Goal: Task Accomplishment & Management: Manage account settings

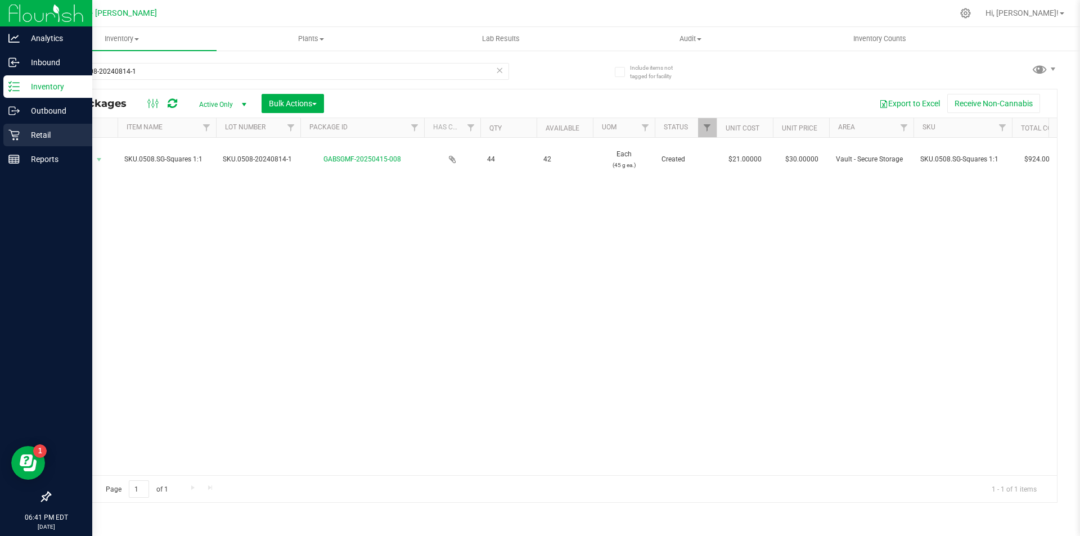
click at [21, 138] on p "Retail" at bounding box center [53, 134] width 67 height 13
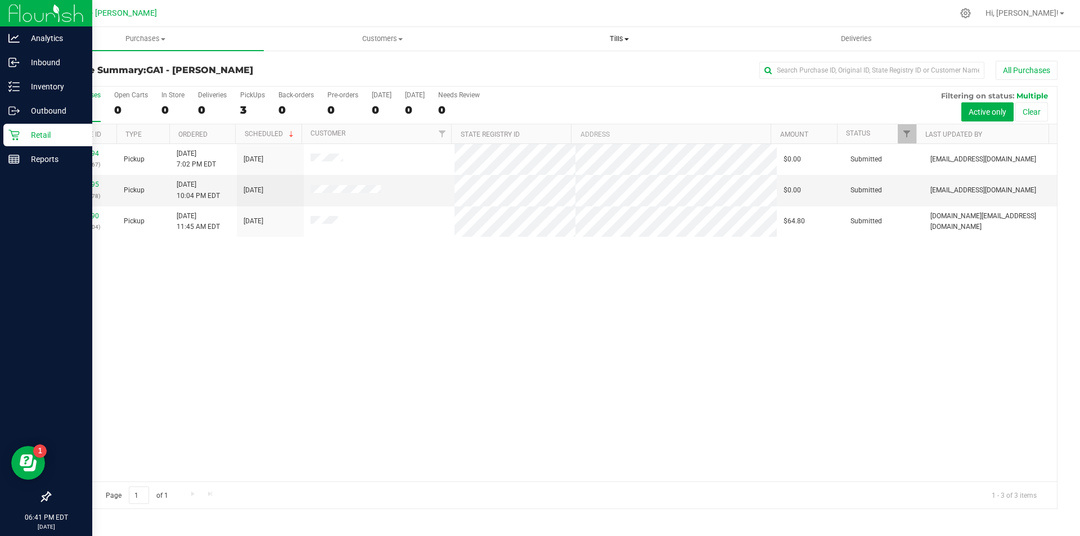
click at [624, 42] on span "Tills" at bounding box center [619, 39] width 236 height 10
click at [576, 56] on ul "Manage tills Reconcile e-payments" at bounding box center [619, 74] width 237 height 47
click at [576, 61] on retail "Purchases Summary of purchases Fulfillment All purchases Customers All customer…" at bounding box center [553, 273] width 1053 height 493
click at [604, 44] on uib-tab-heading "Tills Manage tills Reconcile e-payments" at bounding box center [619, 39] width 237 height 24
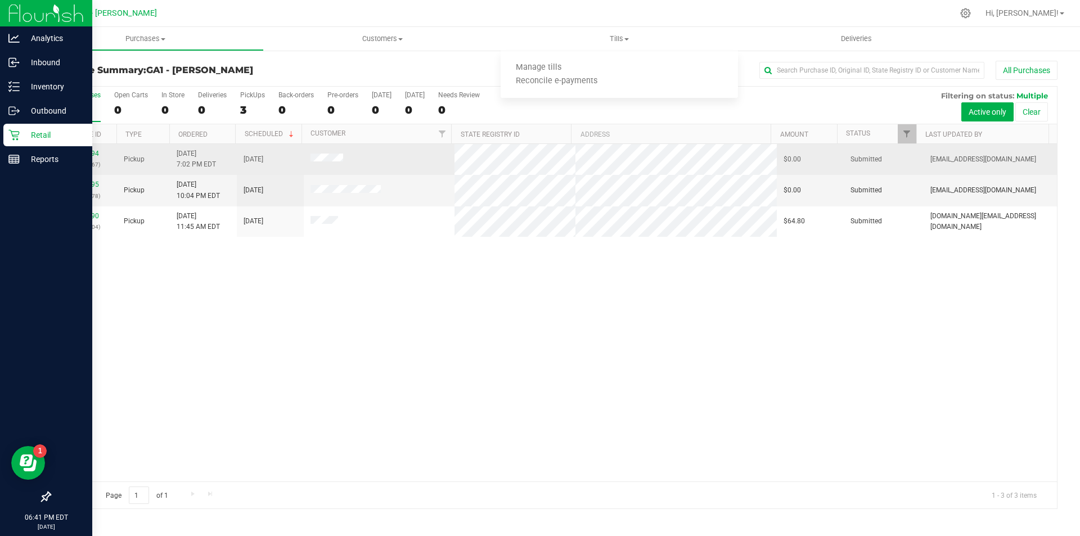
drag, startPoint x: 409, startPoint y: 321, endPoint x: 334, endPoint y: 153, distance: 183.8
click at [409, 321] on div "00027994 (315629167) Pickup [DATE] 7:02 PM EDT 8/17/2025 $0.00 Submitted [EMAIL…" at bounding box center [553, 312] width 1007 height 337
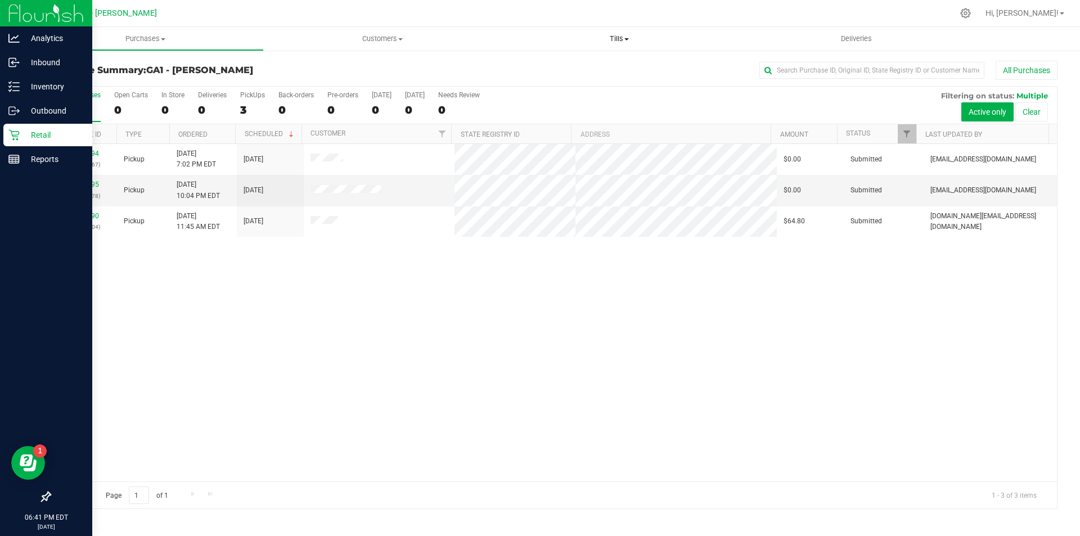
click at [618, 40] on span "Tills" at bounding box center [619, 39] width 237 height 10
click at [562, 67] on span "Manage tills" at bounding box center [539, 68] width 76 height 10
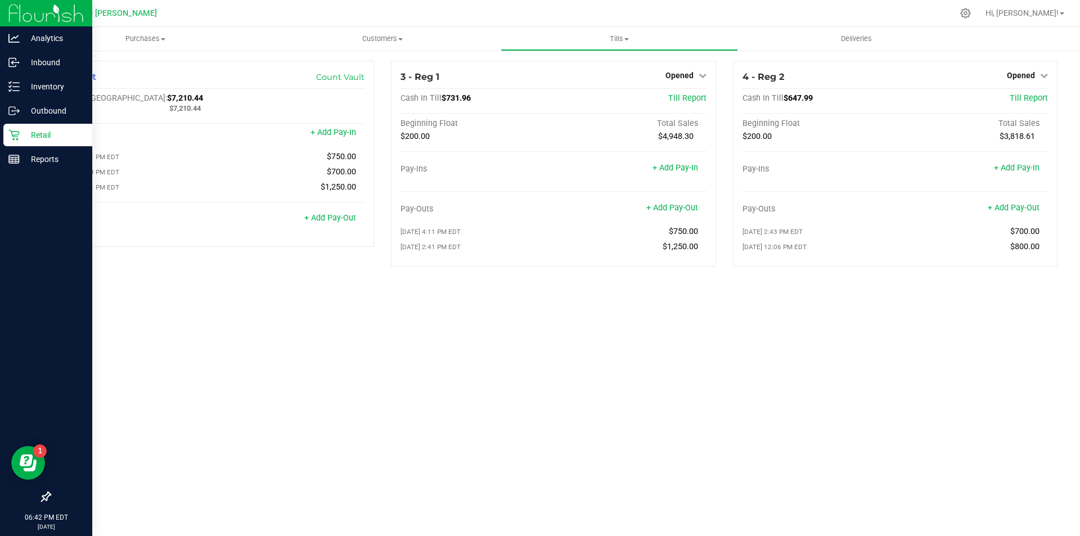
click at [732, 340] on div "Purchases Summary of purchases Fulfillment All purchases Customers All customer…" at bounding box center [553, 281] width 1053 height 509
click at [916, 341] on div "Purchases Summary of purchases Fulfillment All purchases Customers All customer…" at bounding box center [553, 281] width 1053 height 509
drag, startPoint x: 961, startPoint y: 343, endPoint x: 969, endPoint y: 289, distance: 55.0
click at [962, 341] on div "Purchases Summary of purchases Fulfillment All purchases Customers All customer…" at bounding box center [553, 281] width 1053 height 509
click at [1031, 79] on span "Opened" at bounding box center [1021, 75] width 28 height 9
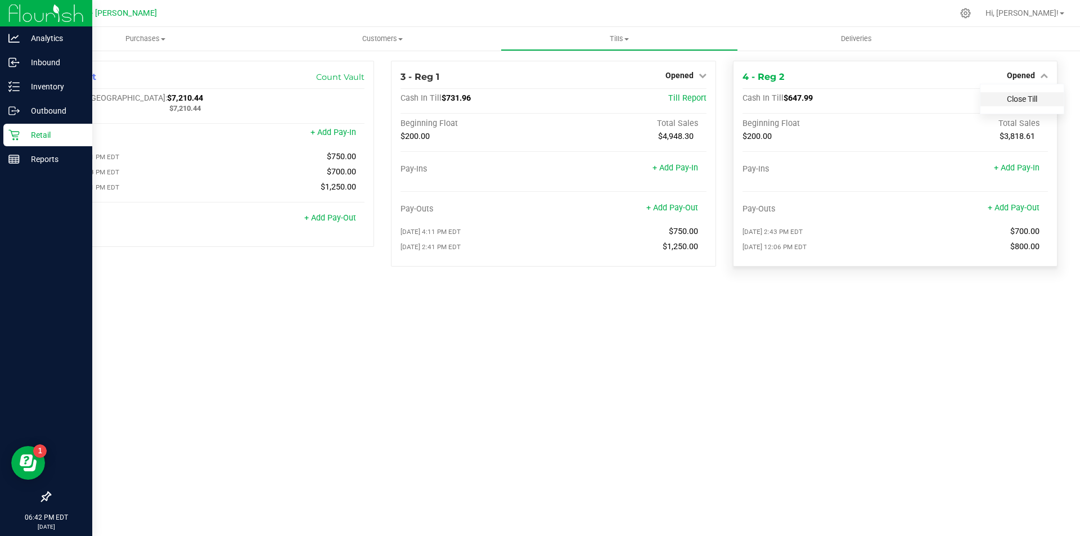
click at [1021, 97] on link "Close Till" at bounding box center [1022, 98] width 30 height 9
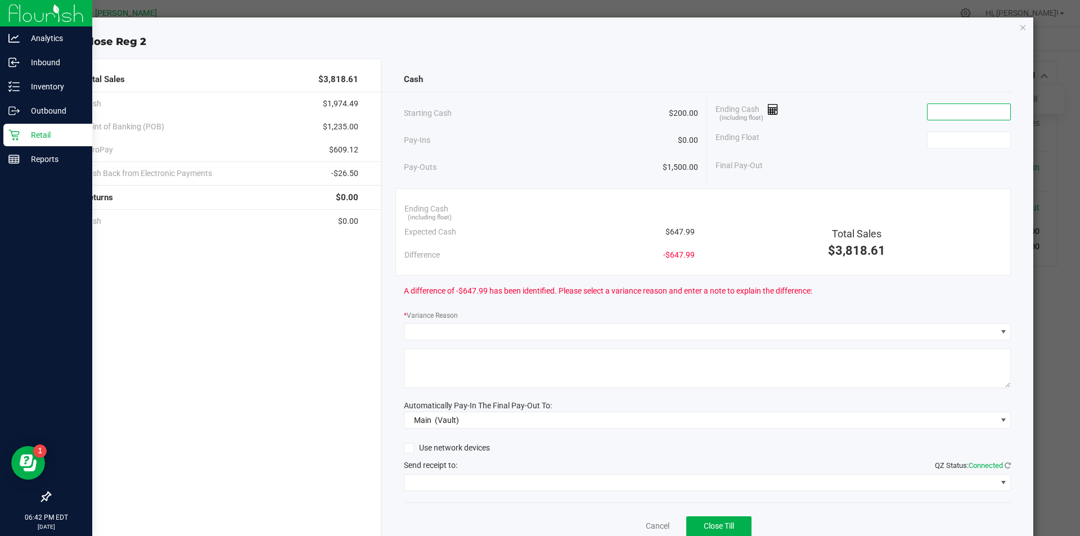
click at [983, 112] on input at bounding box center [968, 112] width 83 height 16
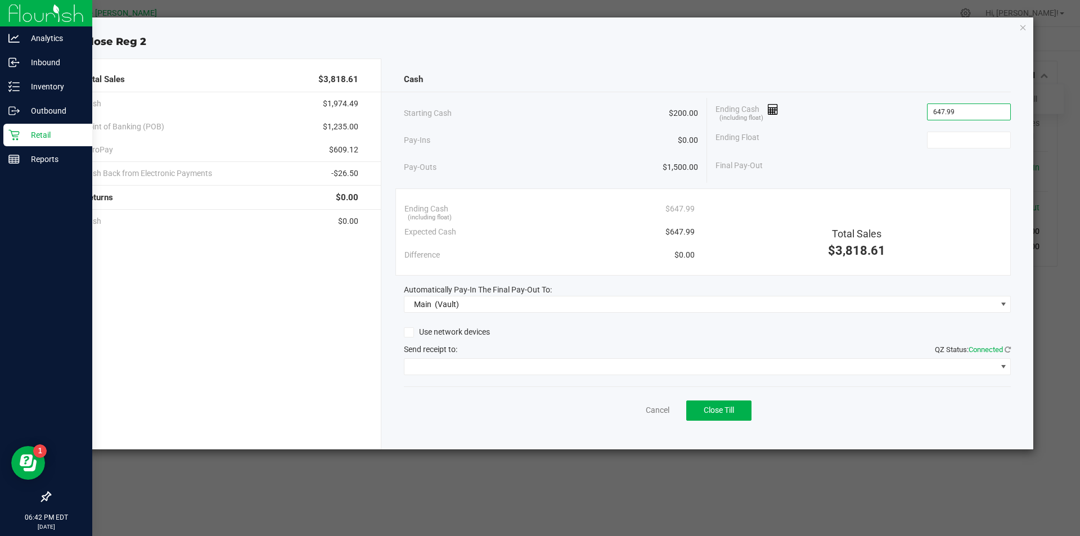
type input "$647.99"
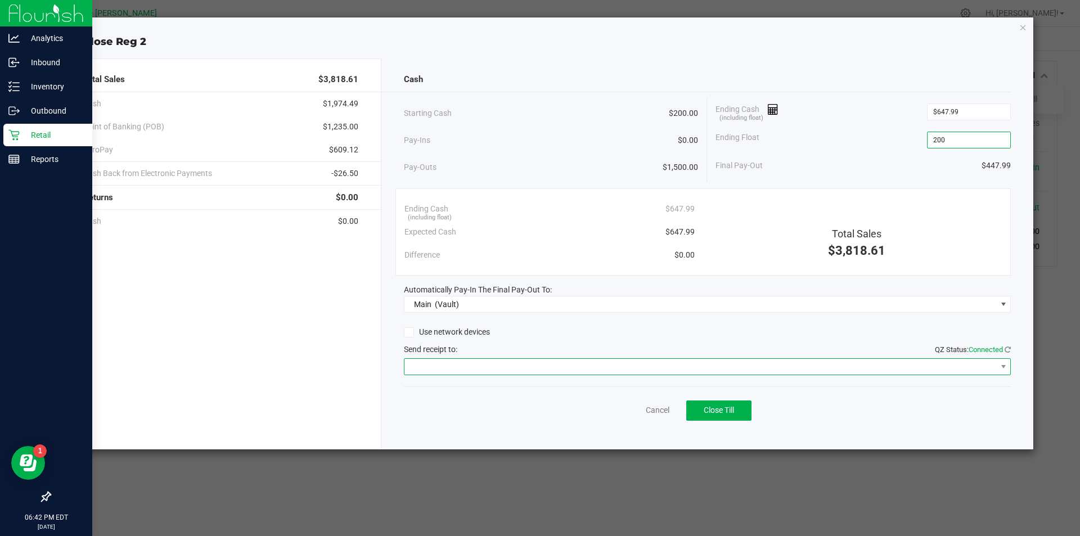
type input "$200.00"
click at [460, 362] on span at bounding box center [700, 367] width 592 height 16
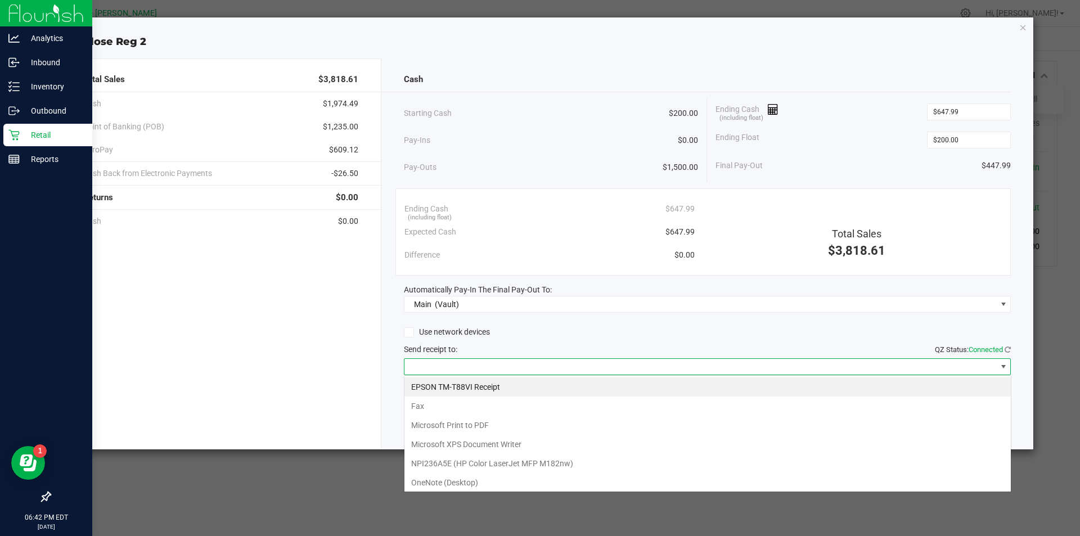
scroll to position [17, 607]
click at [460, 382] on Receipt "EPSON TM-T88VI Receipt" at bounding box center [707, 386] width 606 height 19
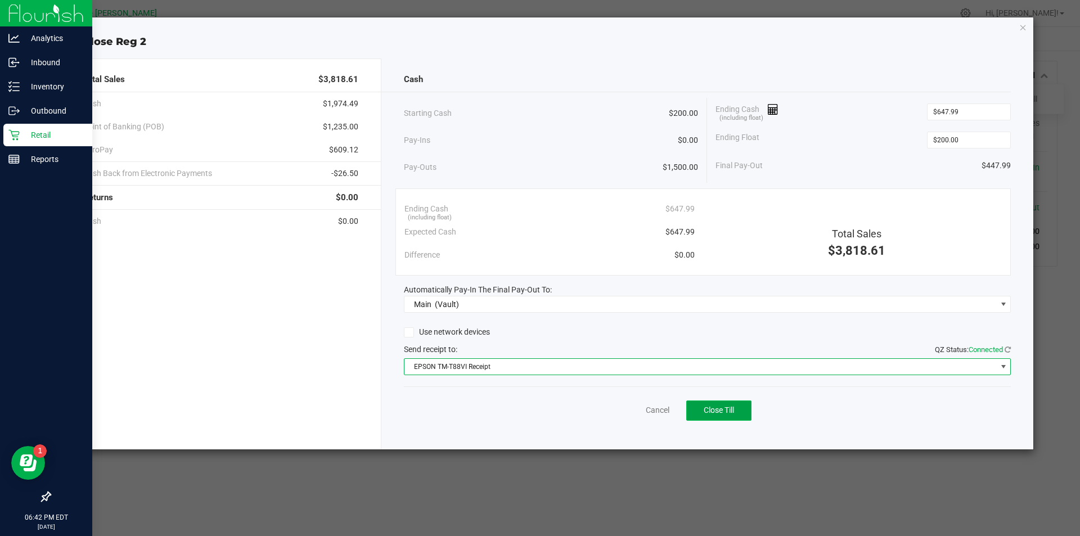
click at [729, 404] on button "Close Till" at bounding box center [718, 410] width 65 height 20
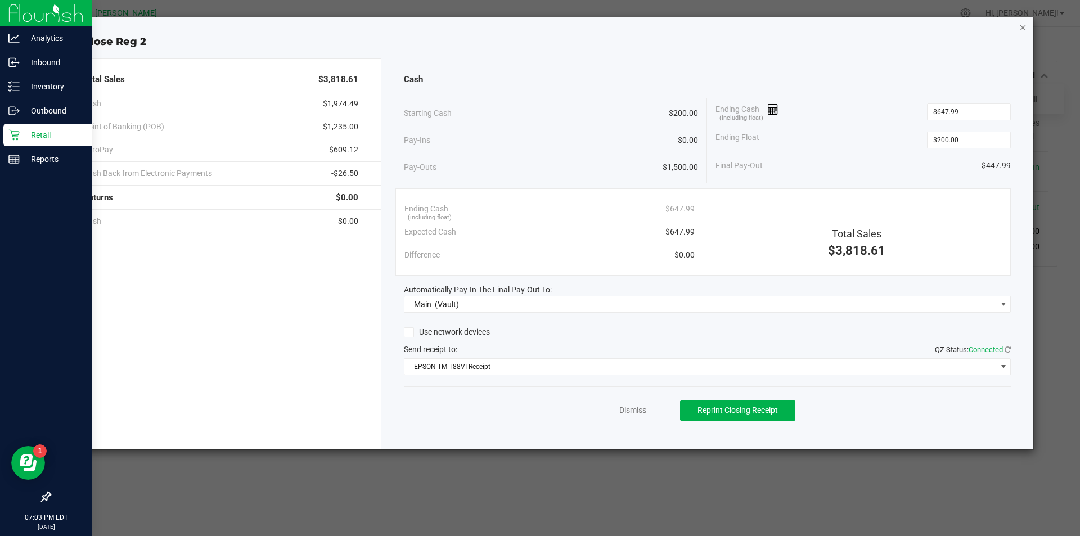
click at [1022, 30] on icon "button" at bounding box center [1023, 26] width 8 height 13
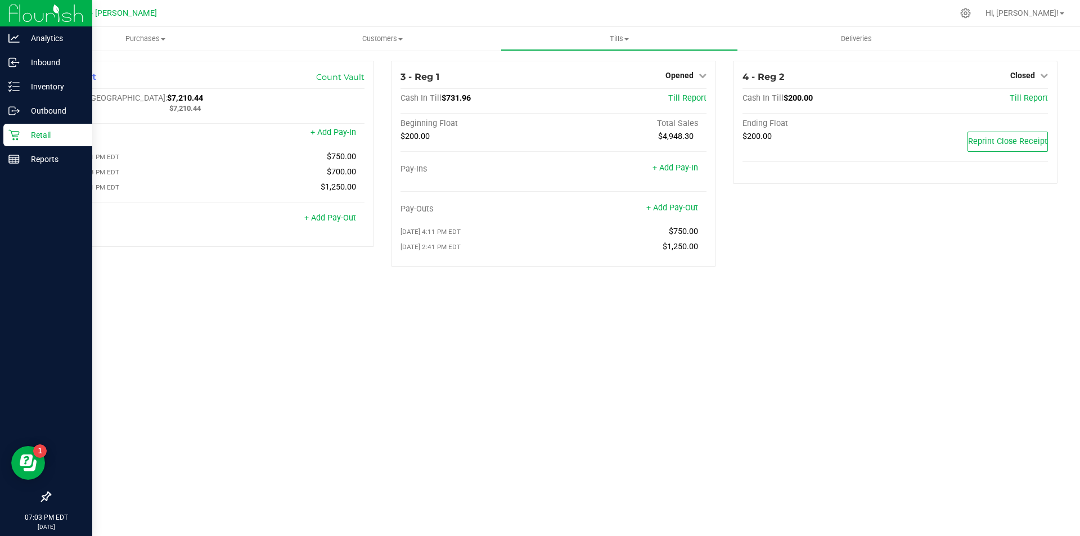
click at [917, 264] on div "4 - Reg 2 Closed Open Till Cash In Till $200.00 Till Report Ending Float $200.0…" at bounding box center [894, 168] width 341 height 215
click at [693, 70] on div "Opened" at bounding box center [685, 75] width 41 height 13
click at [691, 70] on div "Opened" at bounding box center [685, 75] width 41 height 13
click at [691, 76] on span "Opened" at bounding box center [679, 75] width 28 height 9
click at [689, 98] on link "Close Till" at bounding box center [680, 98] width 30 height 9
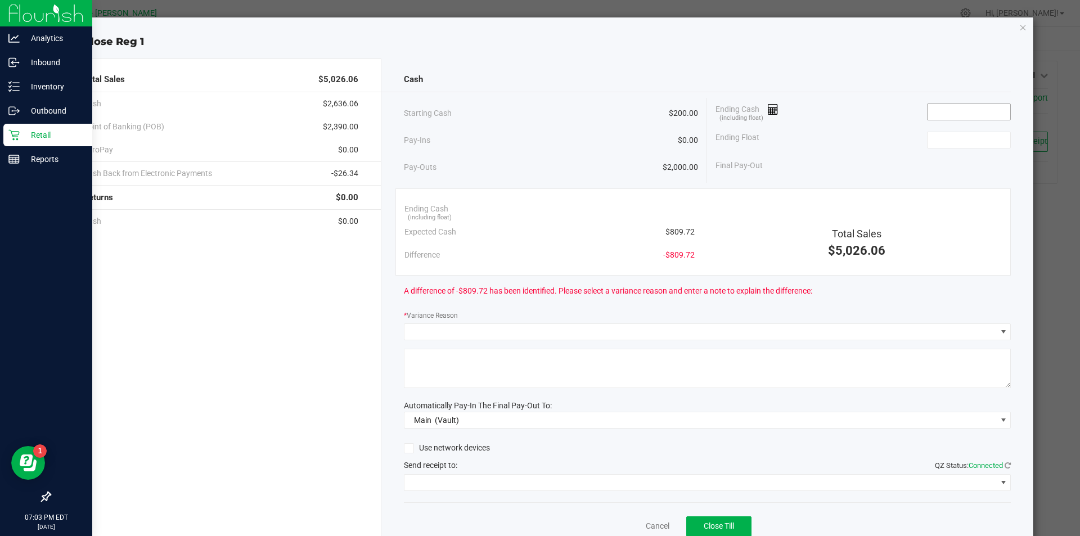
click at [937, 110] on input at bounding box center [968, 112] width 83 height 16
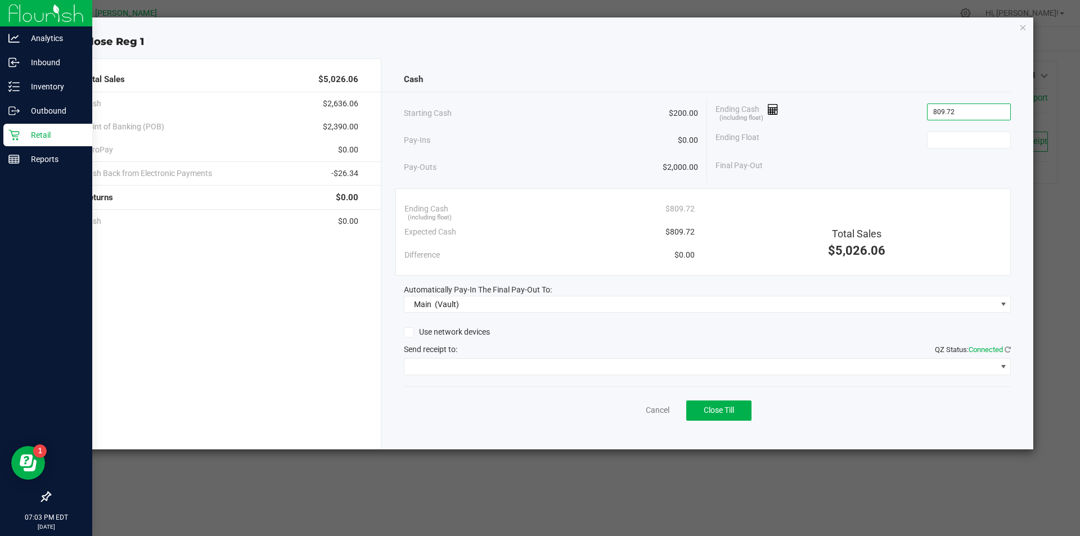
type input "$809.72"
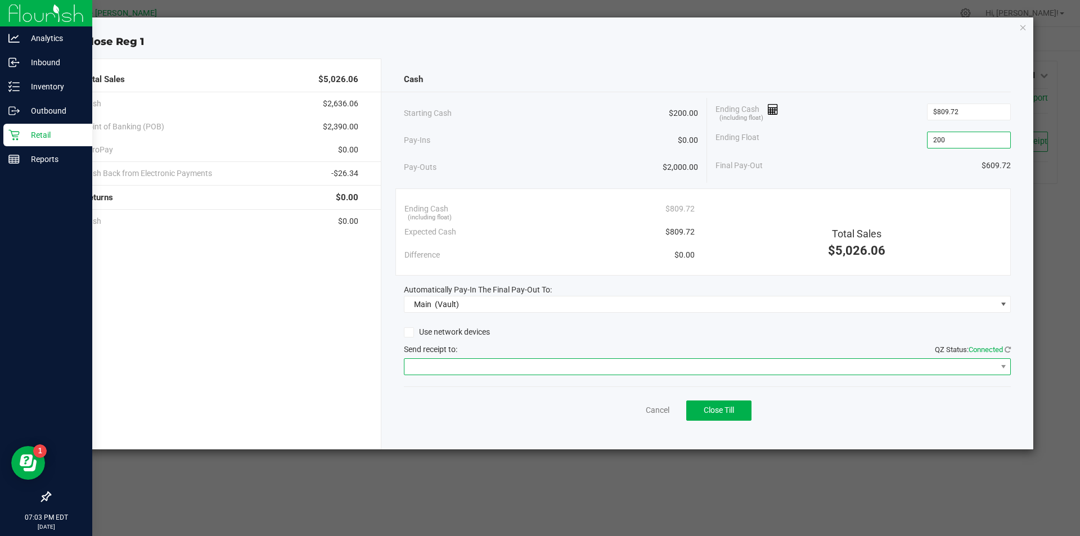
type input "$200.00"
click at [603, 371] on span at bounding box center [700, 367] width 592 height 16
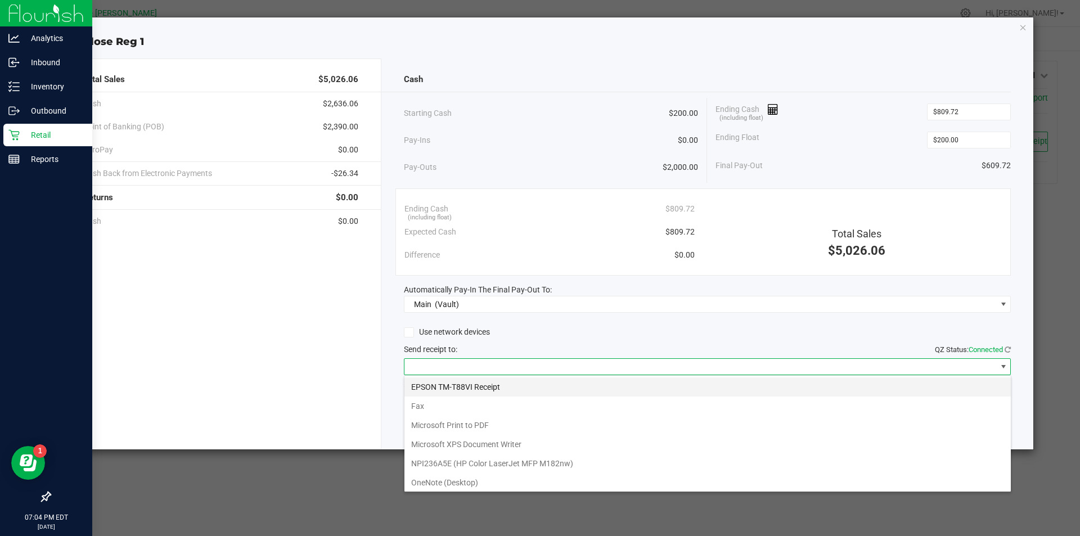
click at [566, 388] on Receipt "EPSON TM-T88VI Receipt" at bounding box center [707, 386] width 606 height 19
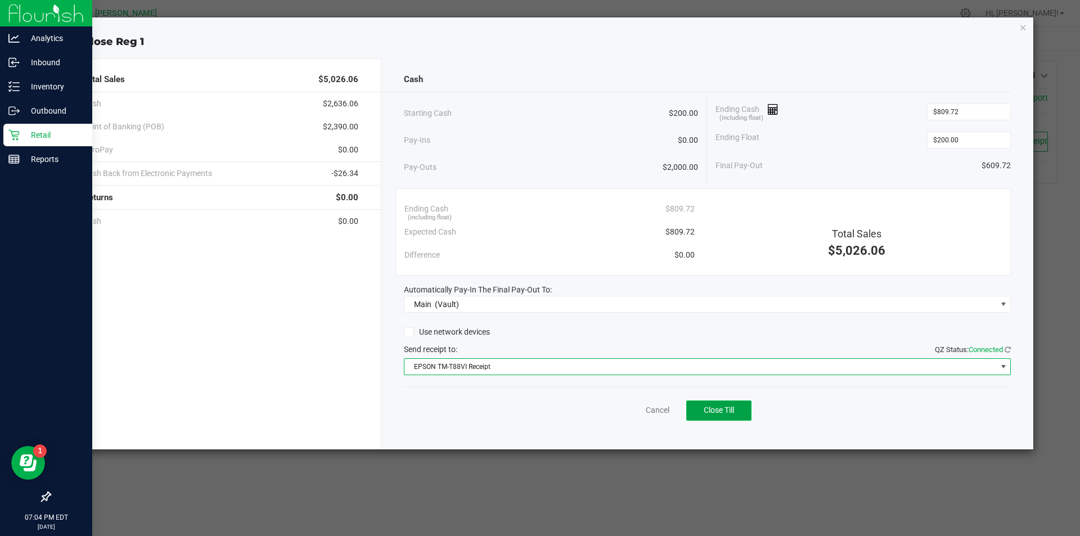
click at [732, 411] on span "Close Till" at bounding box center [719, 410] width 30 height 9
